Goal: Information Seeking & Learning: Learn about a topic

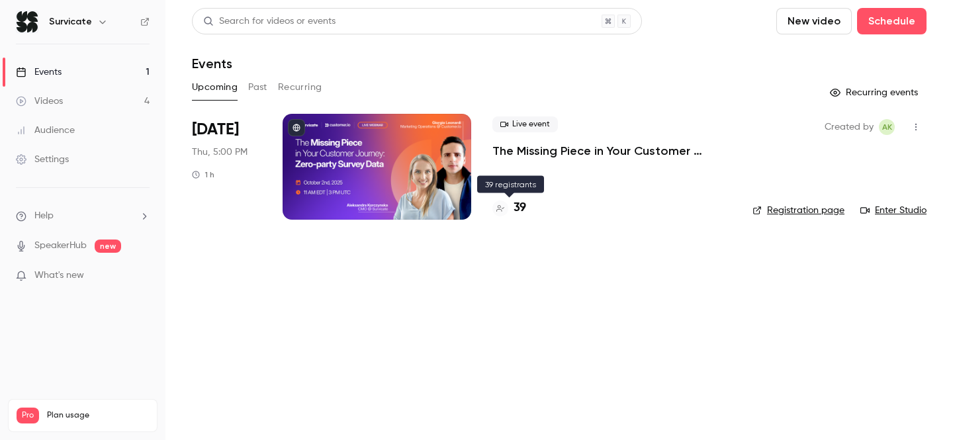
click at [518, 209] on h4 "39" at bounding box center [520, 208] width 13 height 18
click at [54, 71] on div "Events" at bounding box center [39, 72] width 46 height 13
click at [267, 88] on button "Past" at bounding box center [257, 87] width 19 height 21
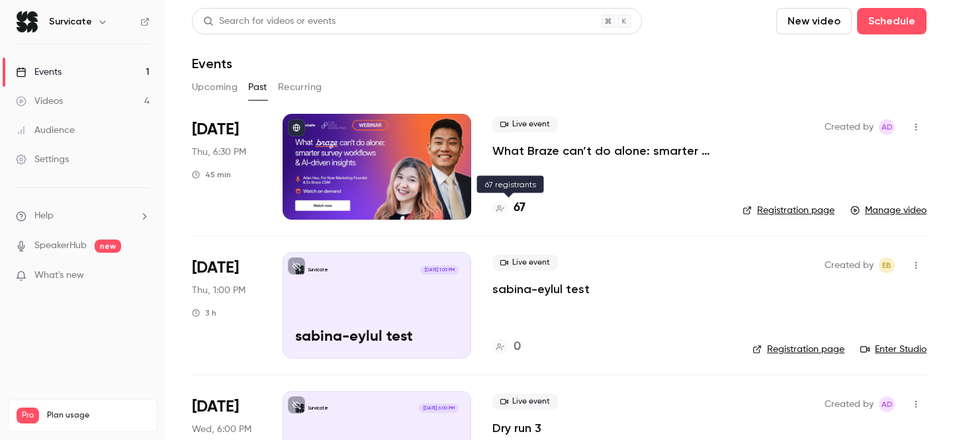
click at [518, 209] on h4 "67" at bounding box center [520, 208] width 12 height 18
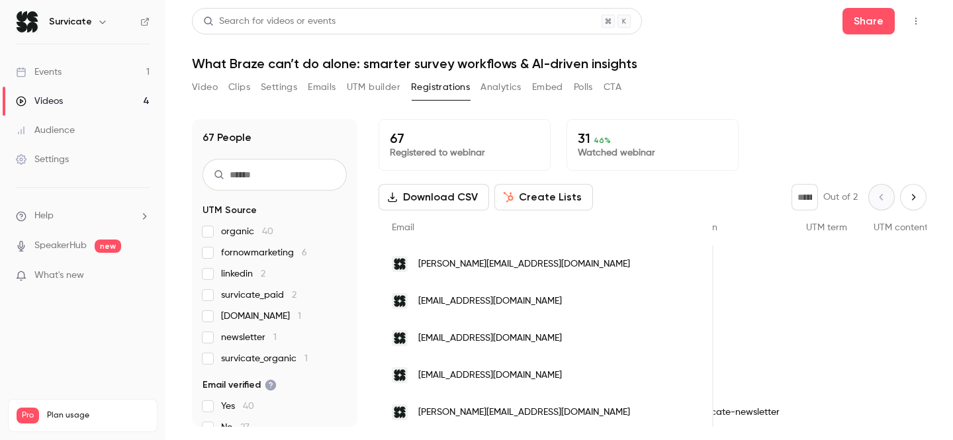
click at [914, 203] on button "Next page" at bounding box center [913, 197] width 26 height 26
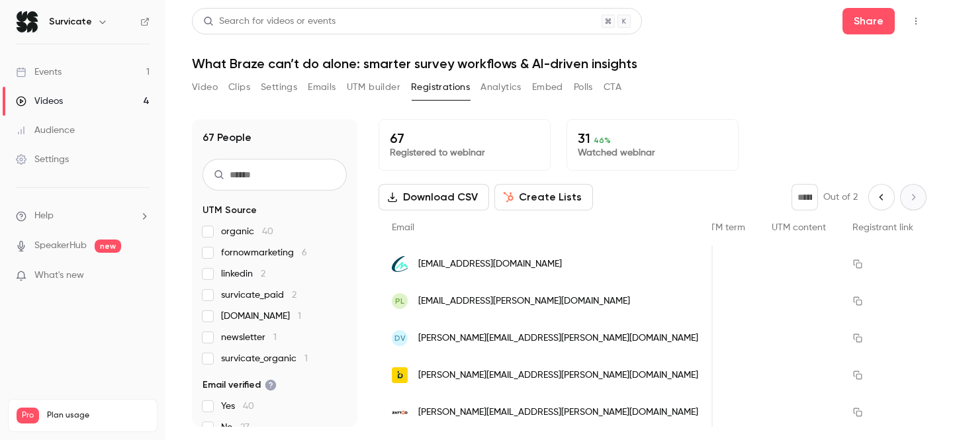
click at [880, 197] on icon "Previous page" at bounding box center [881, 197] width 3 height 6
type input "*"
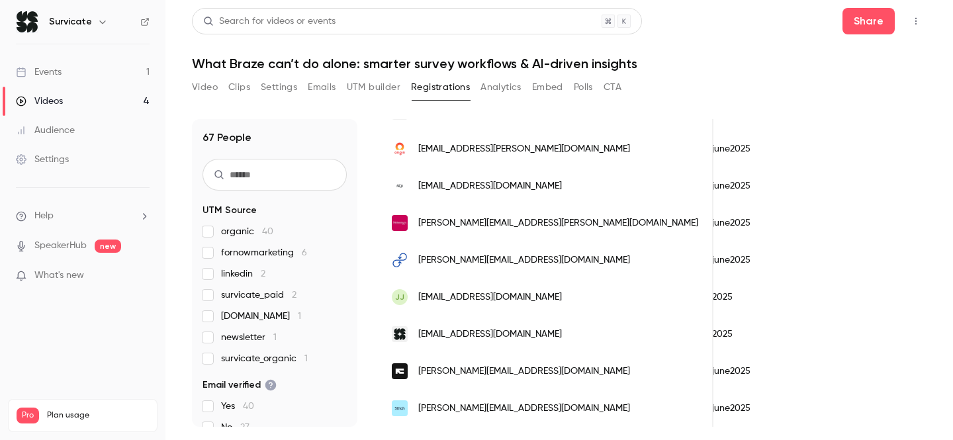
scroll to position [900, 0]
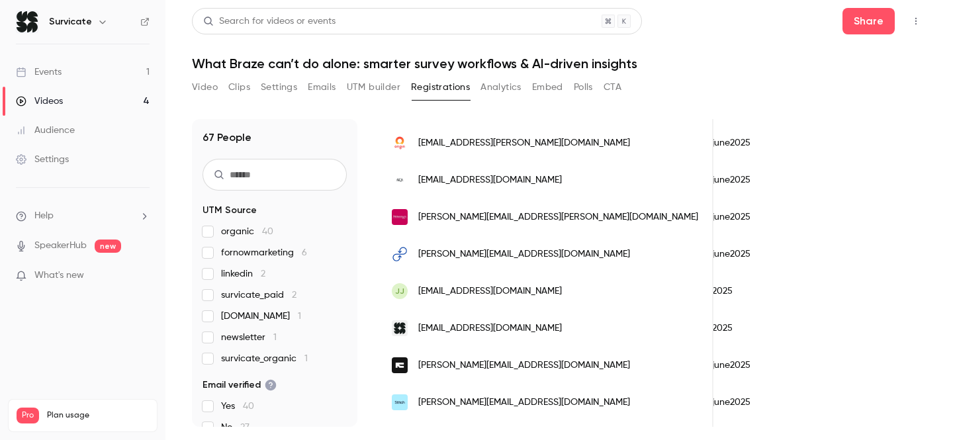
click at [64, 70] on link "Events 1" at bounding box center [83, 72] width 166 height 29
